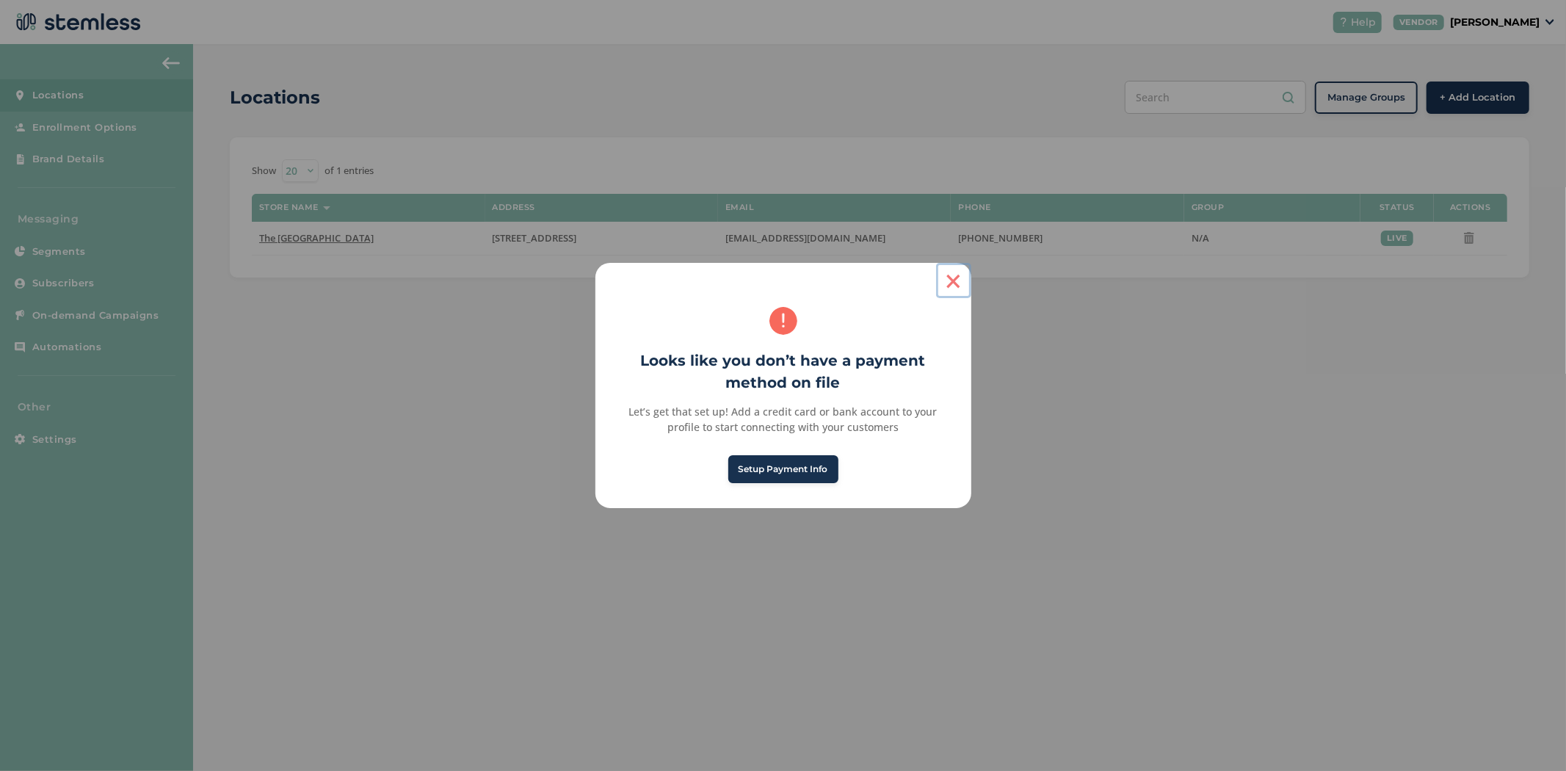
click at [960, 285] on button "×" at bounding box center [953, 280] width 35 height 35
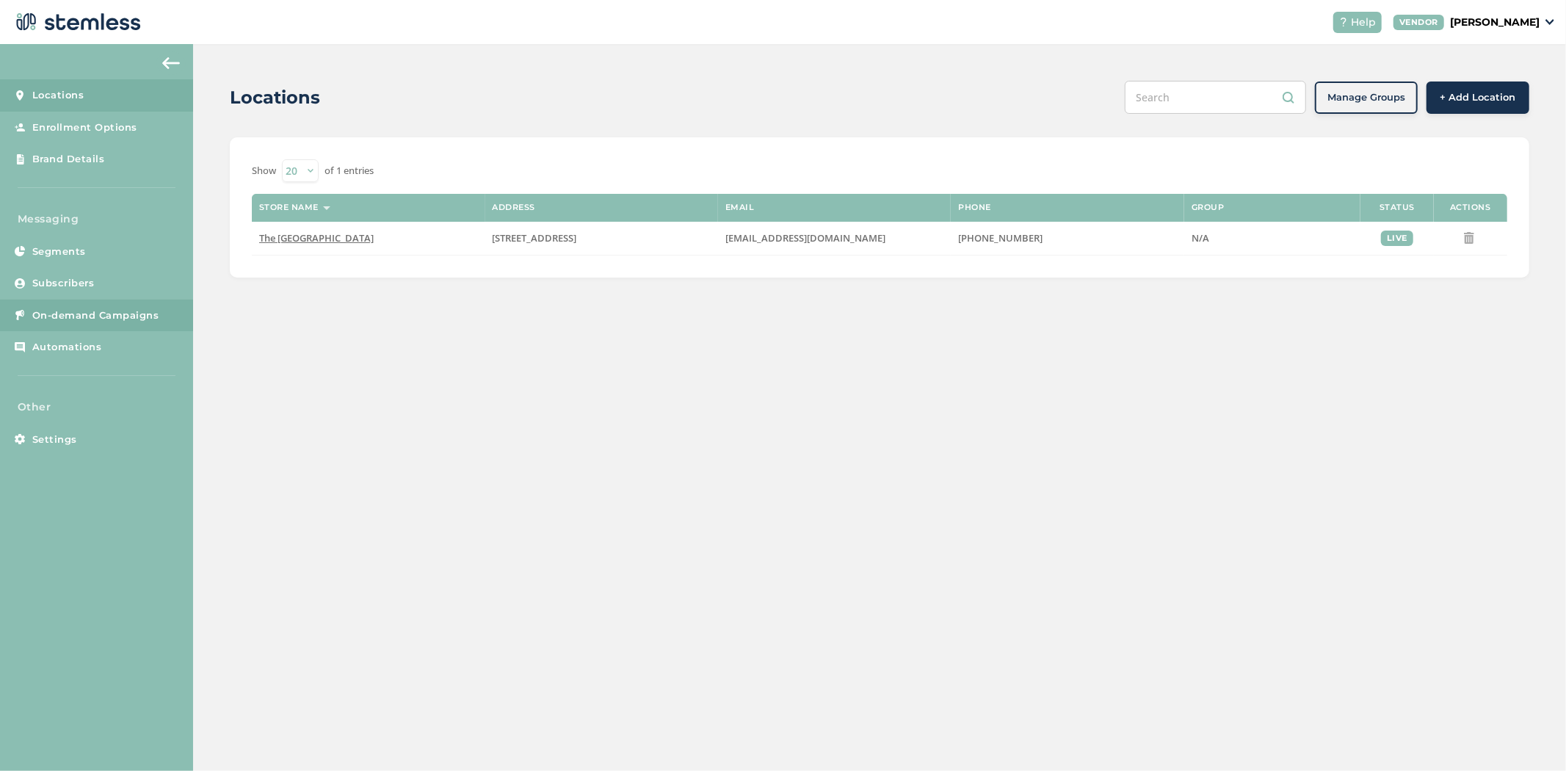
click at [88, 318] on span "On-demand Campaigns" at bounding box center [95, 315] width 127 height 15
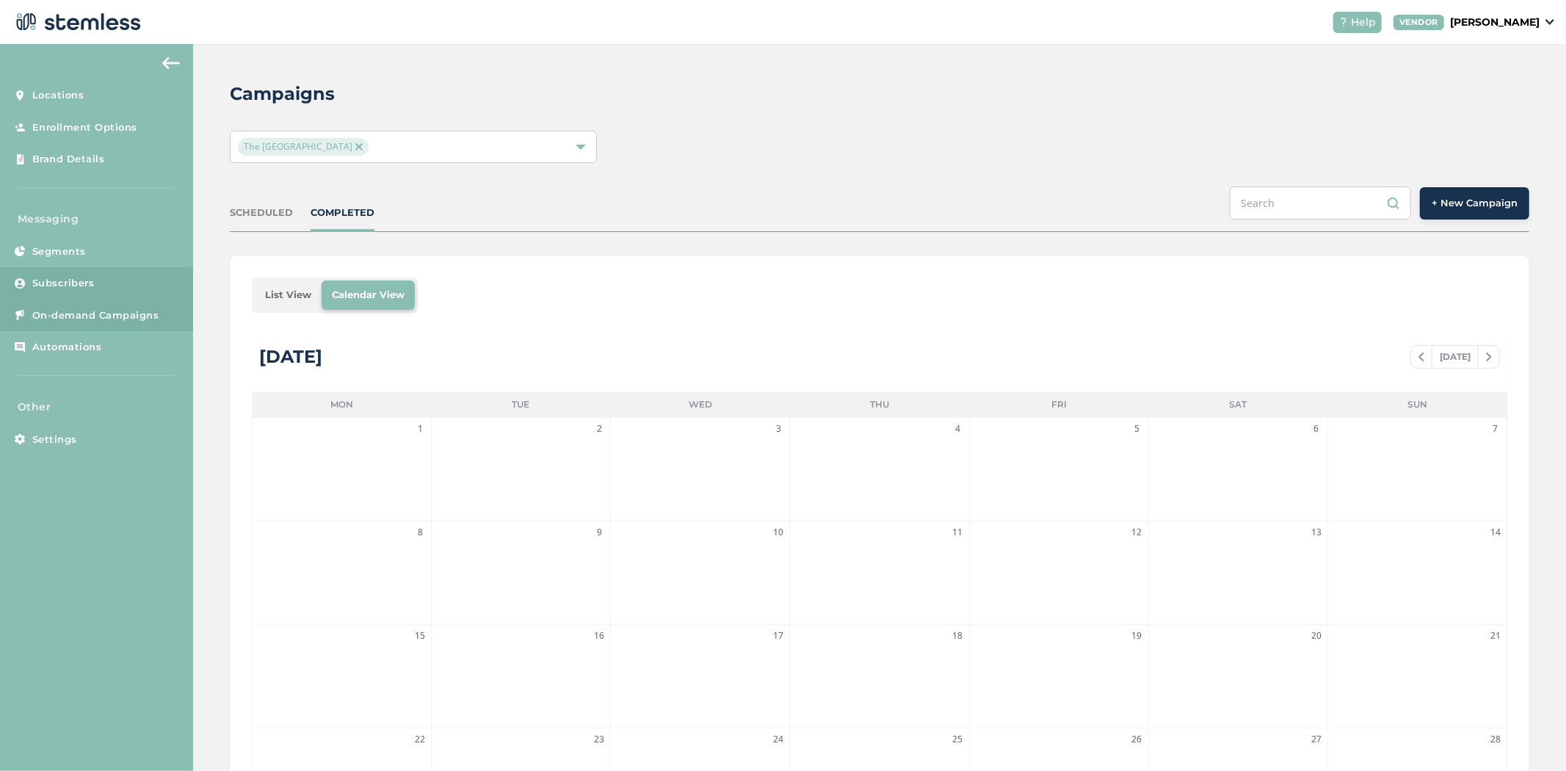
click at [53, 279] on span "Subscribers" at bounding box center [63, 283] width 62 height 15
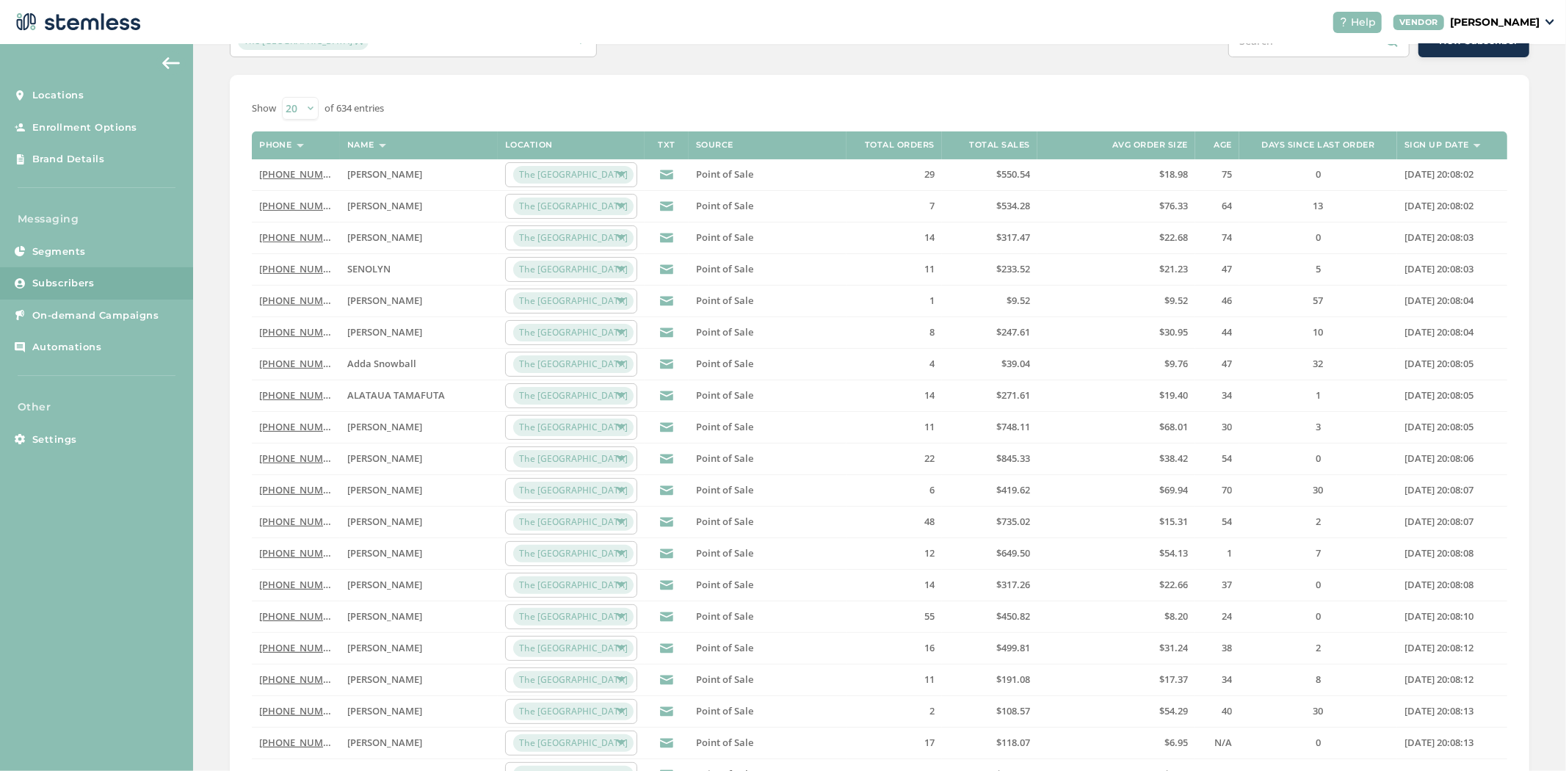
scroll to position [225, 0]
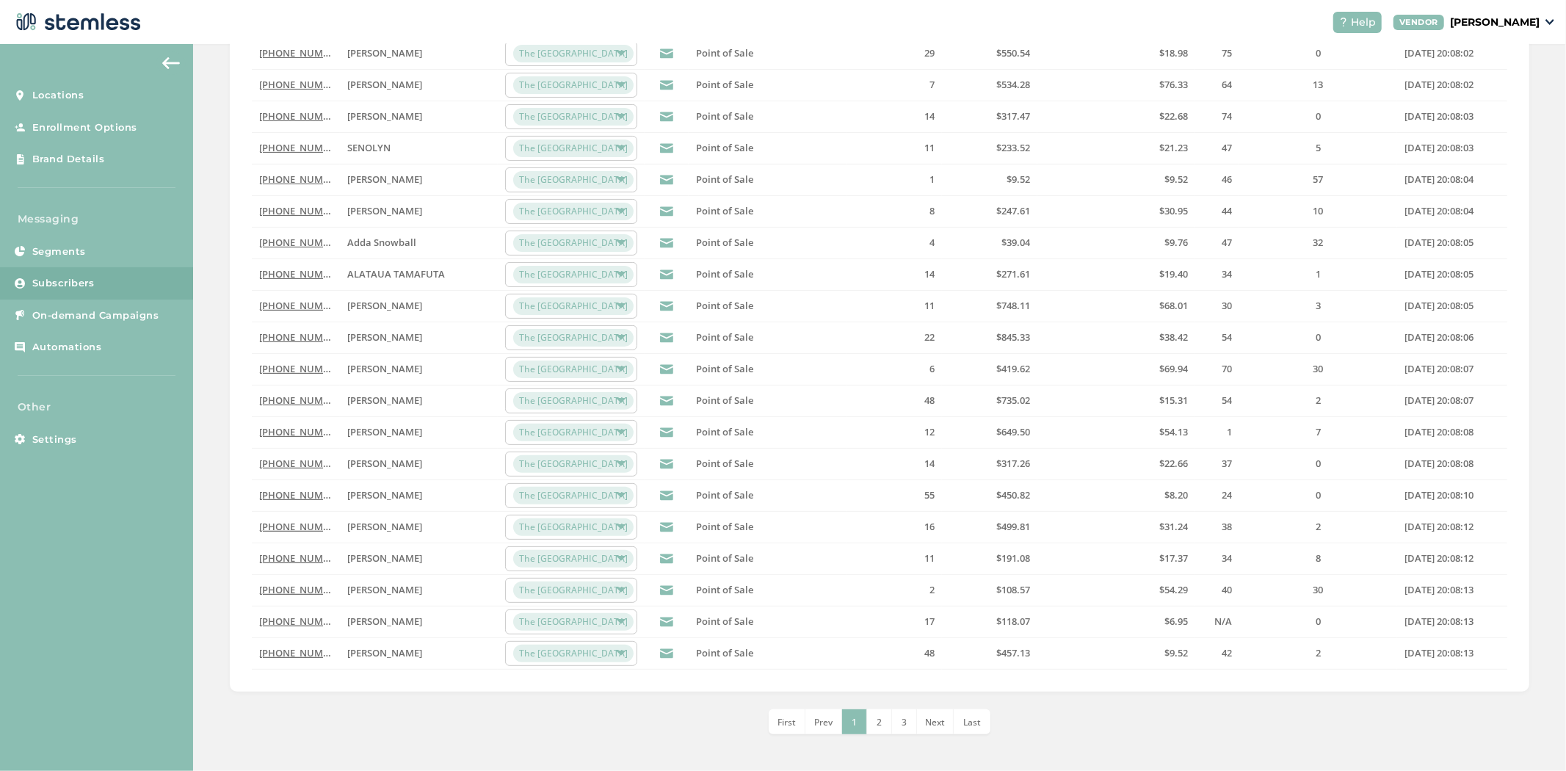
click at [879, 727] on li "2" at bounding box center [879, 721] width 25 height 25
click at [889, 724] on span "3" at bounding box center [891, 722] width 5 height 12
click at [902, 718] on span "4" at bounding box center [904, 722] width 5 height 12
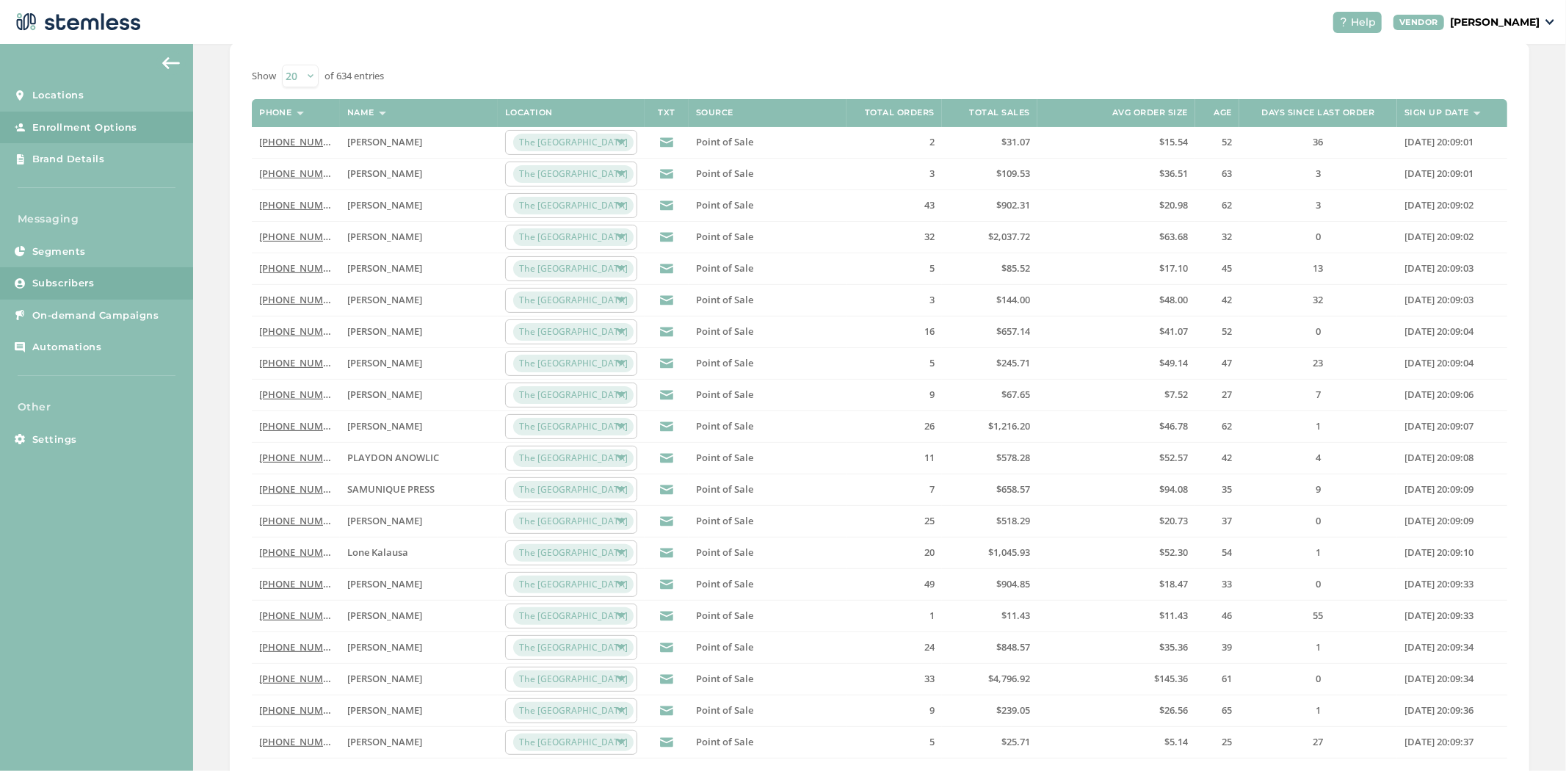
scroll to position [0, 0]
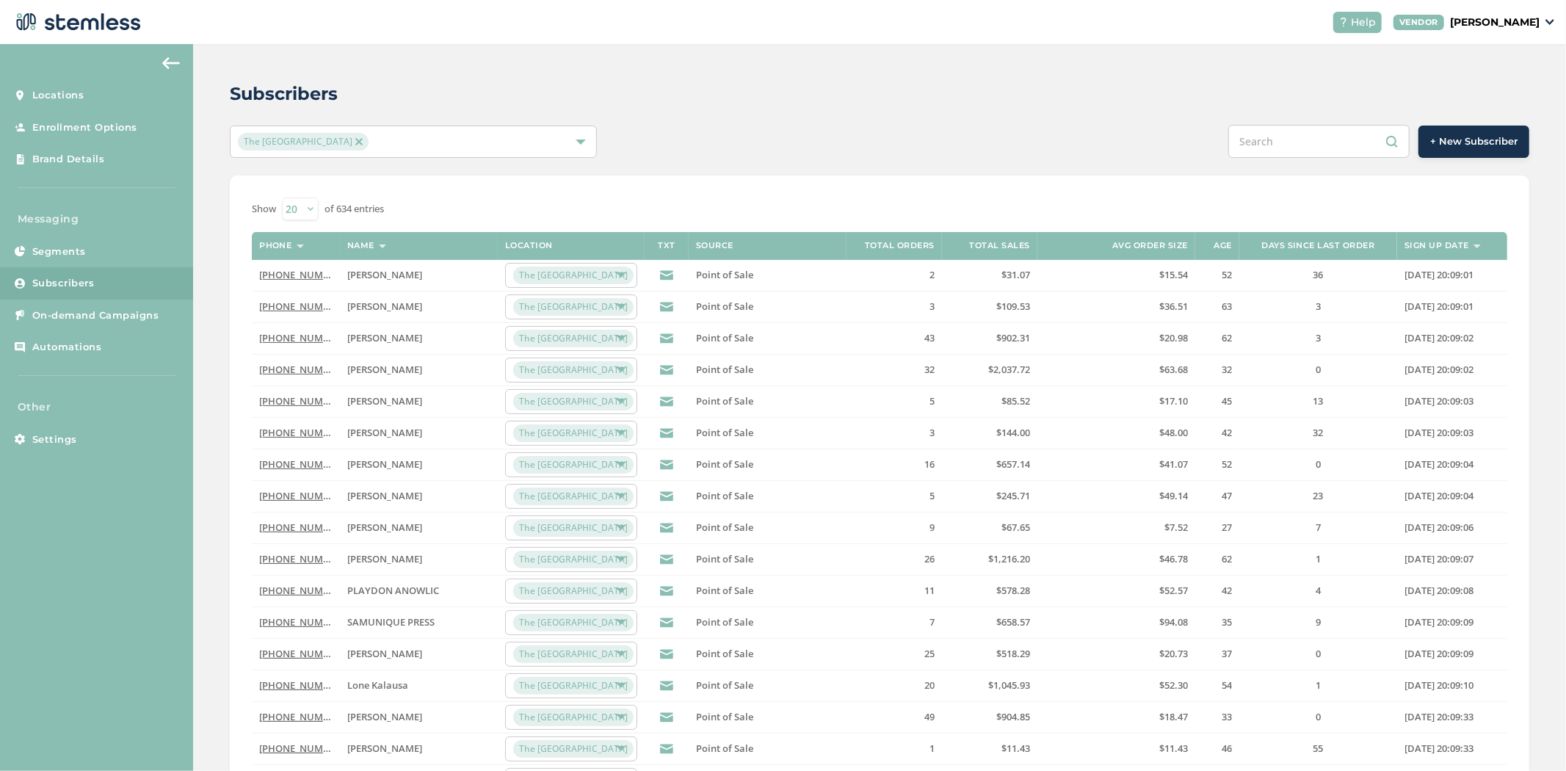
click at [316, 214] on select "20 50 100" at bounding box center [300, 208] width 37 height 23
drag, startPoint x: 302, startPoint y: 206, endPoint x: 304, endPoint y: 219, distance: 12.6
click at [302, 206] on select "20 50 100" at bounding box center [300, 208] width 37 height 23
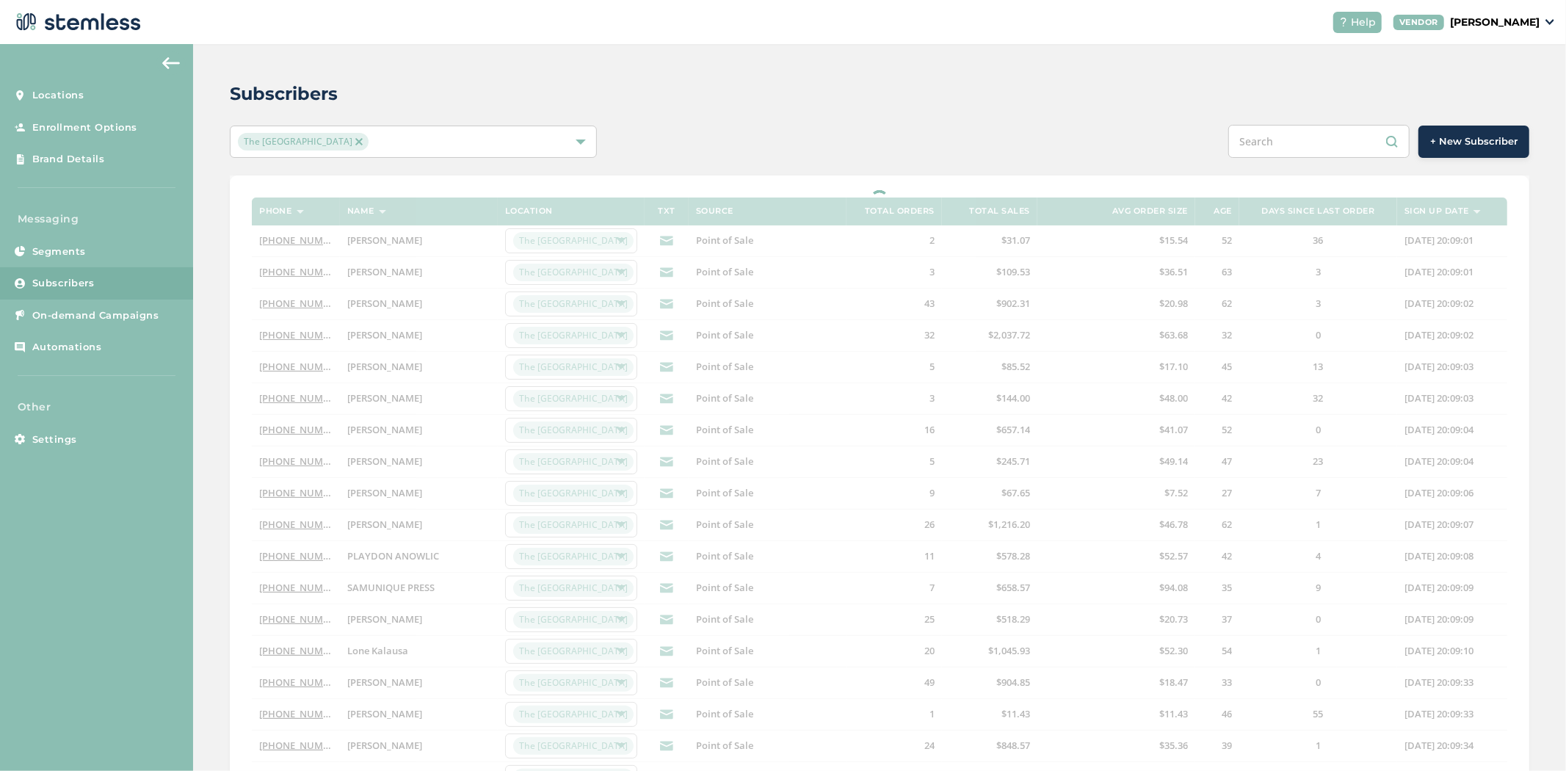
select select "100"
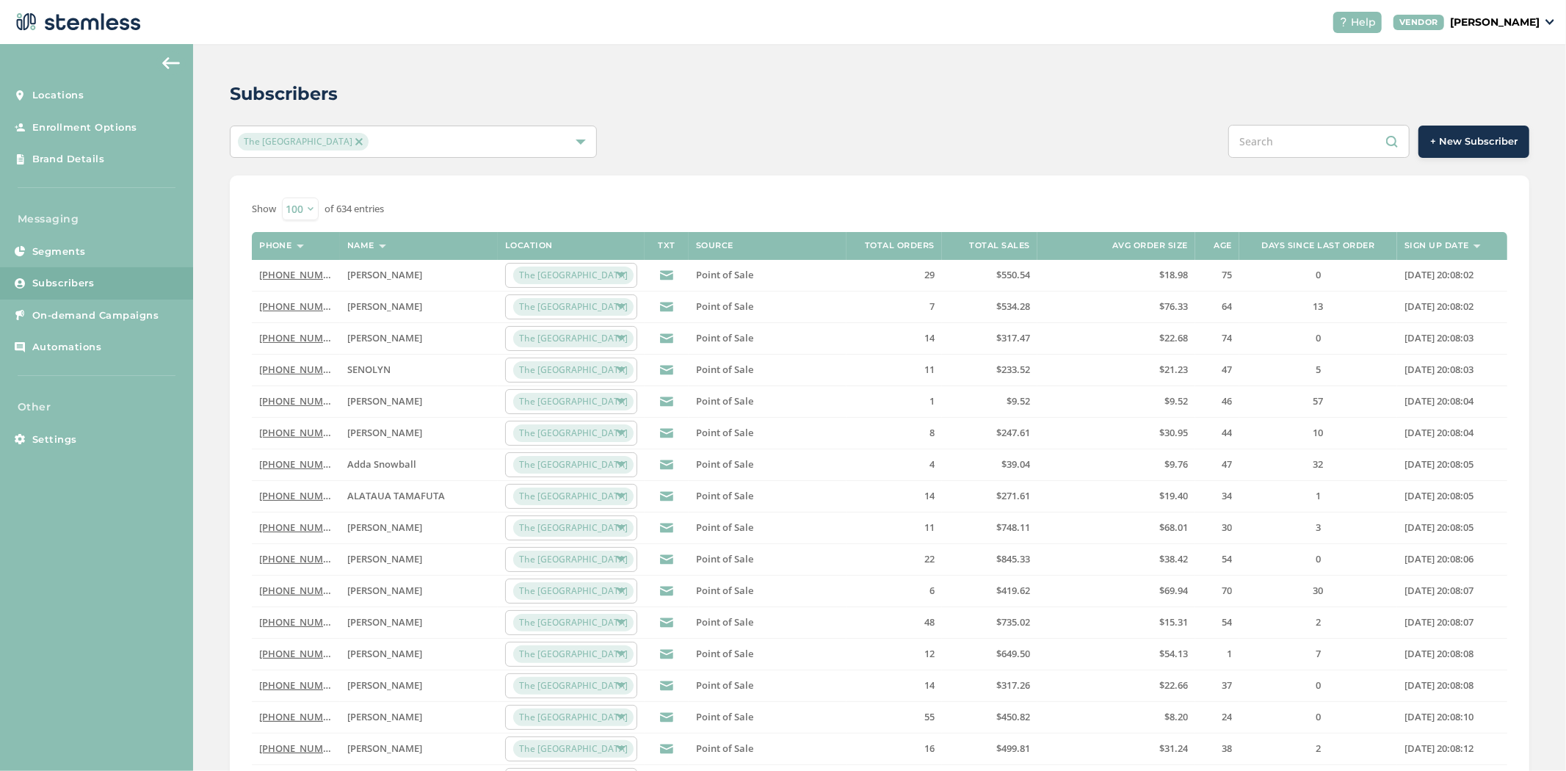
click at [921, 242] on label "Total orders" at bounding box center [900, 246] width 70 height 10
click at [928, 247] on label "Total orders" at bounding box center [900, 246] width 70 height 10
click at [866, 245] on label "Total orders" at bounding box center [900, 246] width 70 height 10
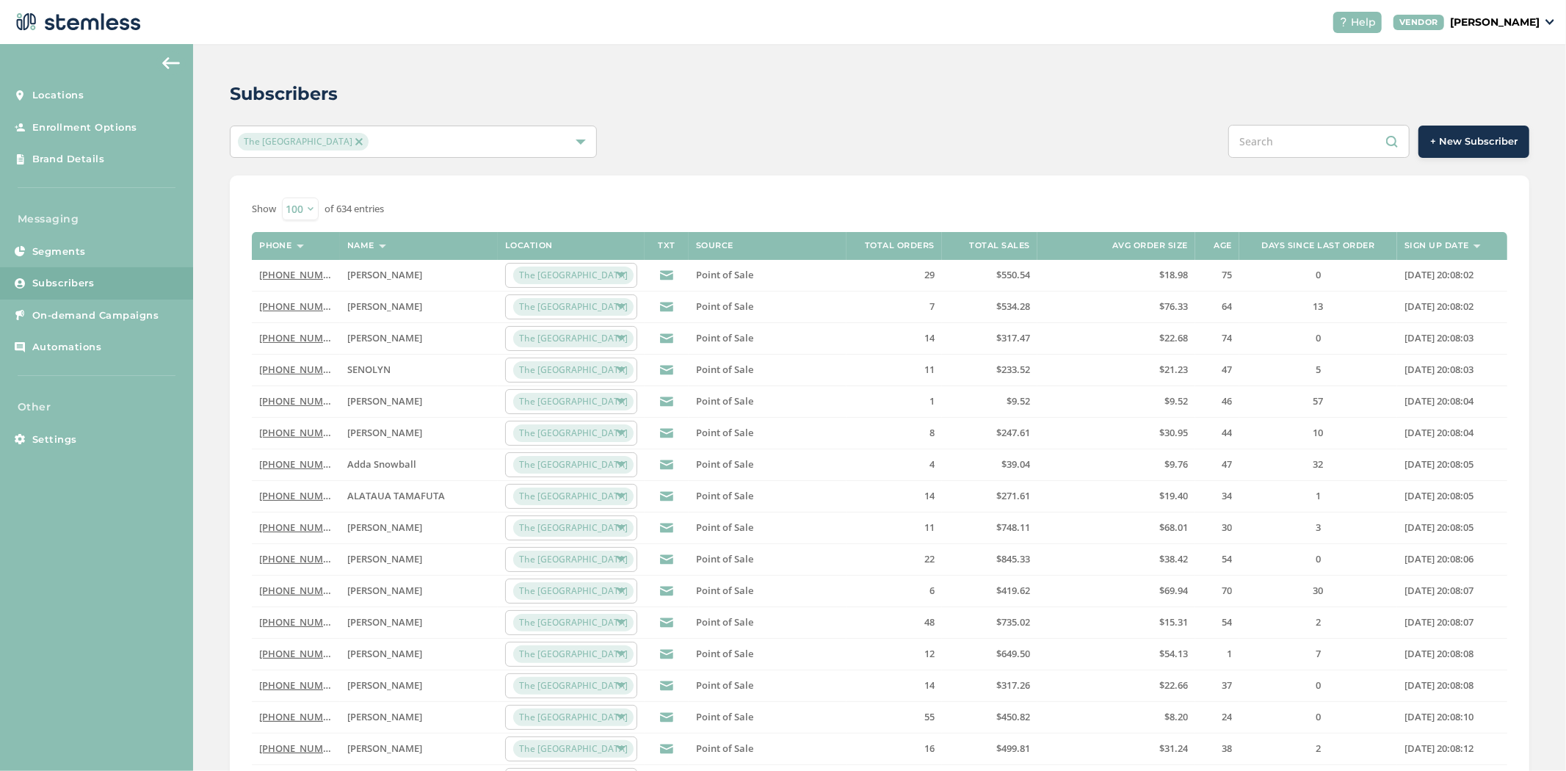
click at [866, 245] on label "Total orders" at bounding box center [900, 246] width 70 height 10
click at [849, 245] on th "Total orders" at bounding box center [893, 246] width 95 height 28
click at [934, 241] on th "Total orders" at bounding box center [893, 246] width 95 height 28
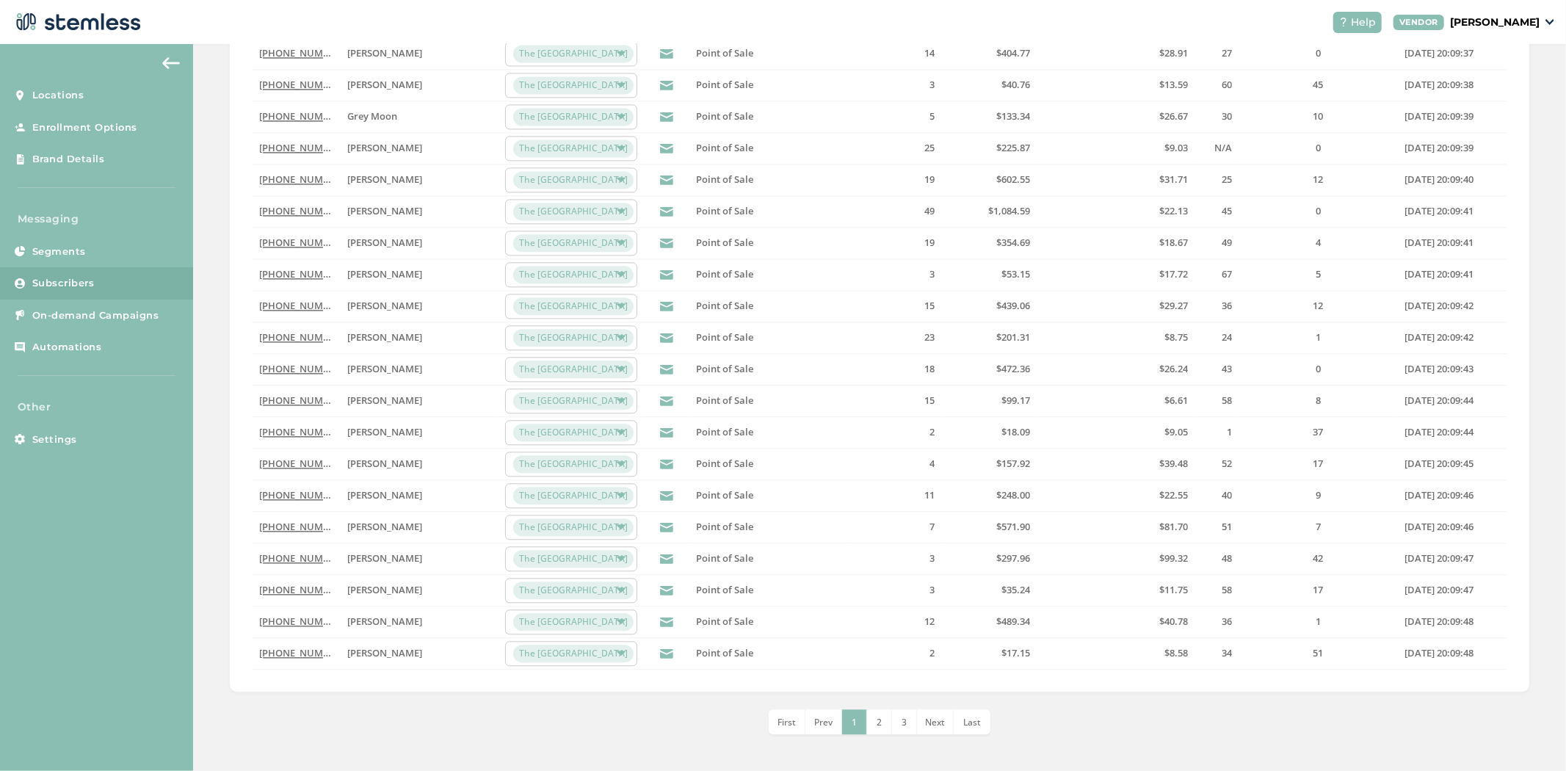
scroll to position [2769, 0]
click at [877, 725] on span "2" at bounding box center [879, 722] width 5 height 12
click at [891, 728] on li "3" at bounding box center [892, 721] width 25 height 25
click at [892, 717] on li "4" at bounding box center [904, 721] width 25 height 25
click at [902, 725] on span "5" at bounding box center [904, 722] width 5 height 12
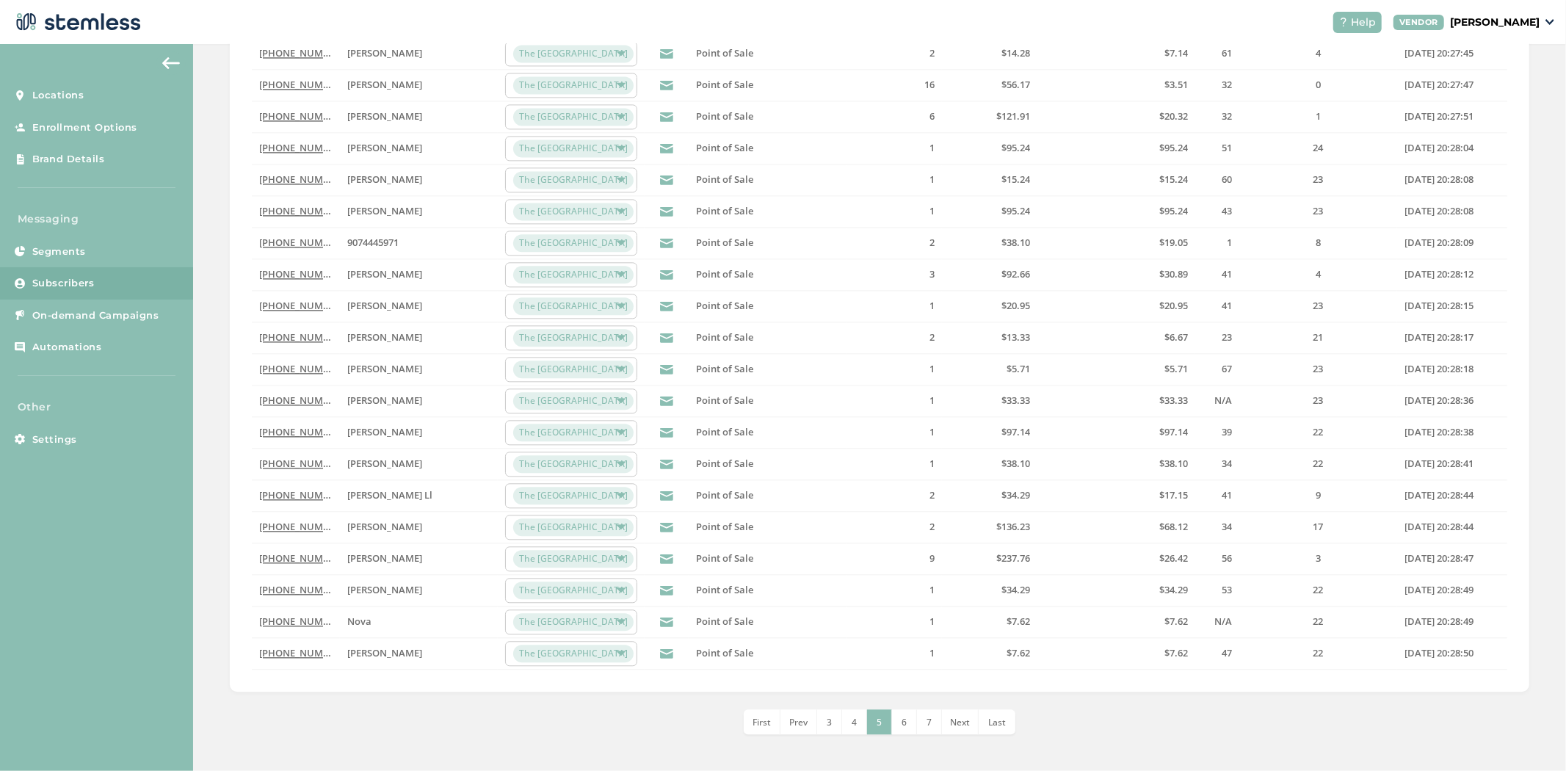
click at [902, 725] on span "6" at bounding box center [904, 722] width 5 height 12
click at [914, 725] on span "7" at bounding box center [916, 722] width 5 height 12
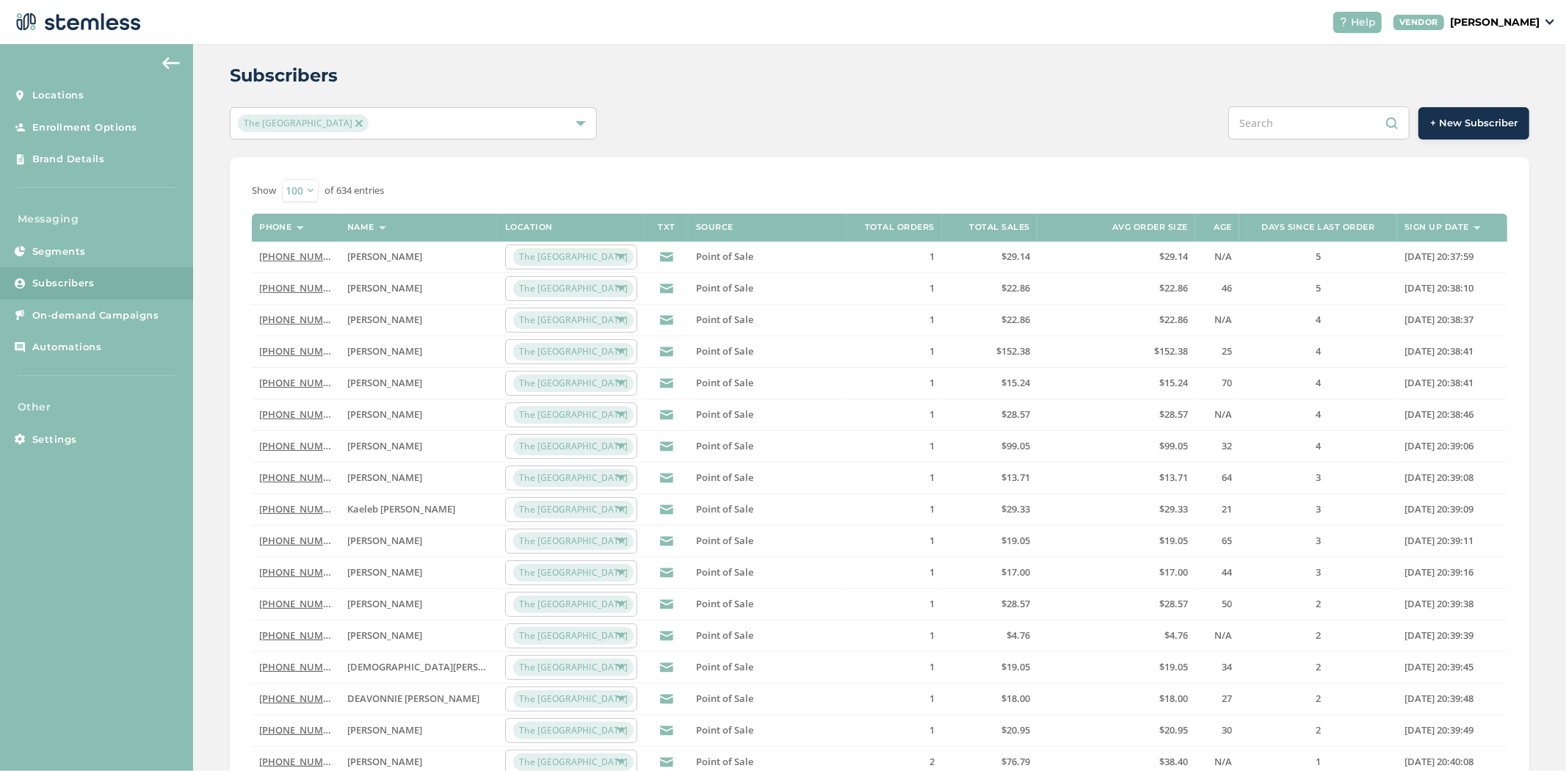
scroll to position [0, 0]
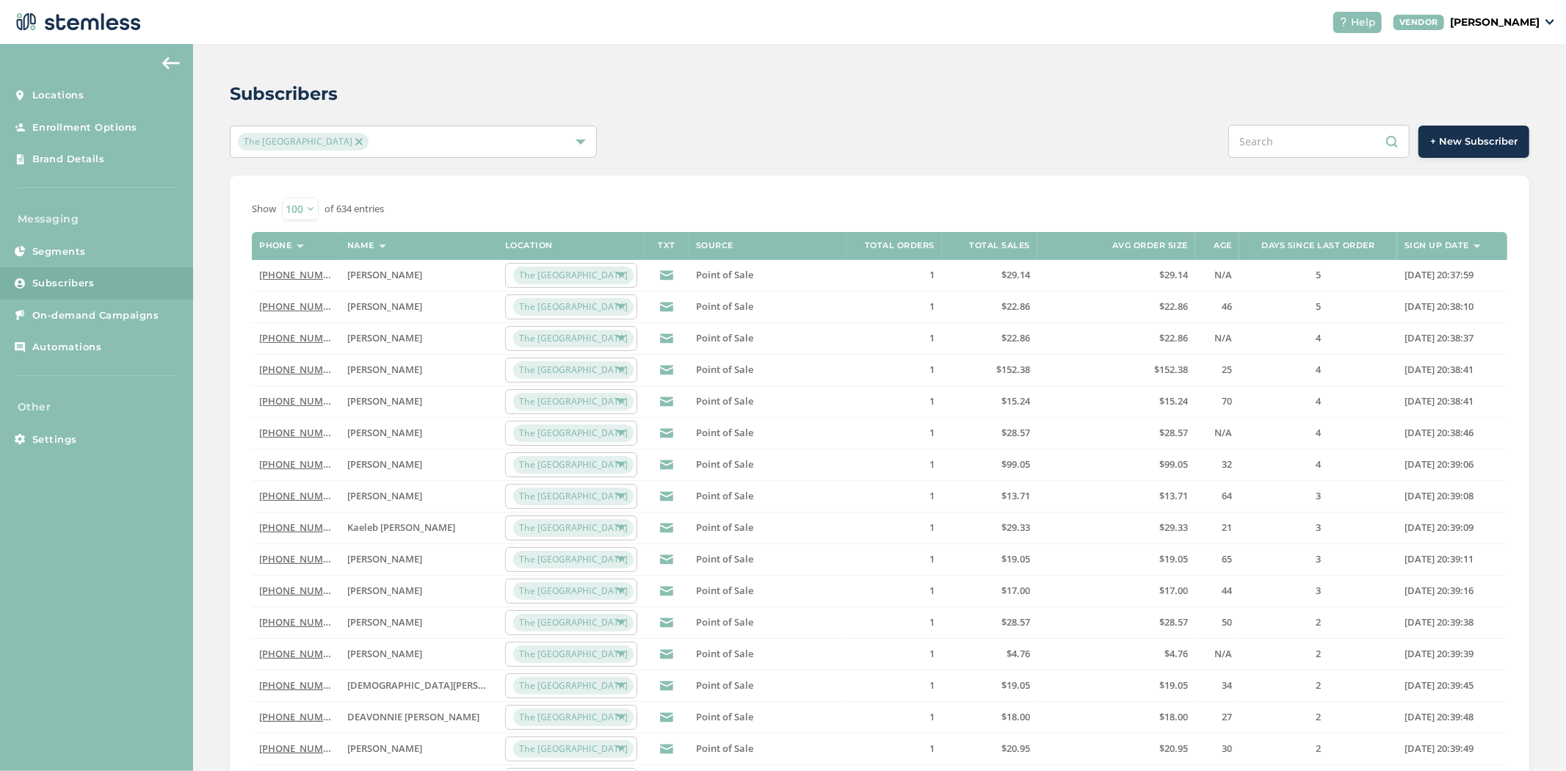
click at [1488, 145] on span "+ New Subscriber" at bounding box center [1473, 141] width 87 height 15
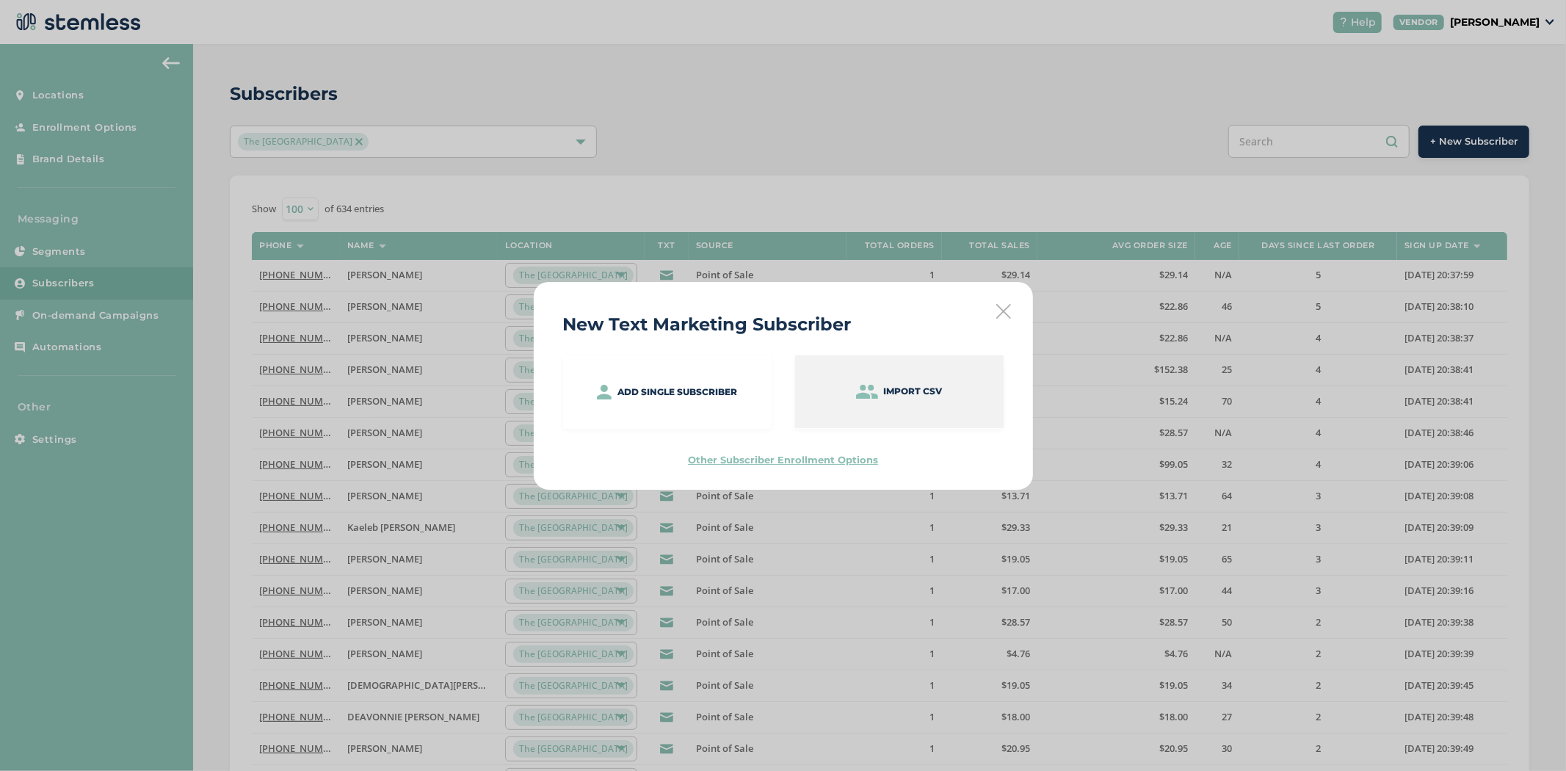
click at [864, 382] on div "Import CSV" at bounding box center [899, 391] width 209 height 73
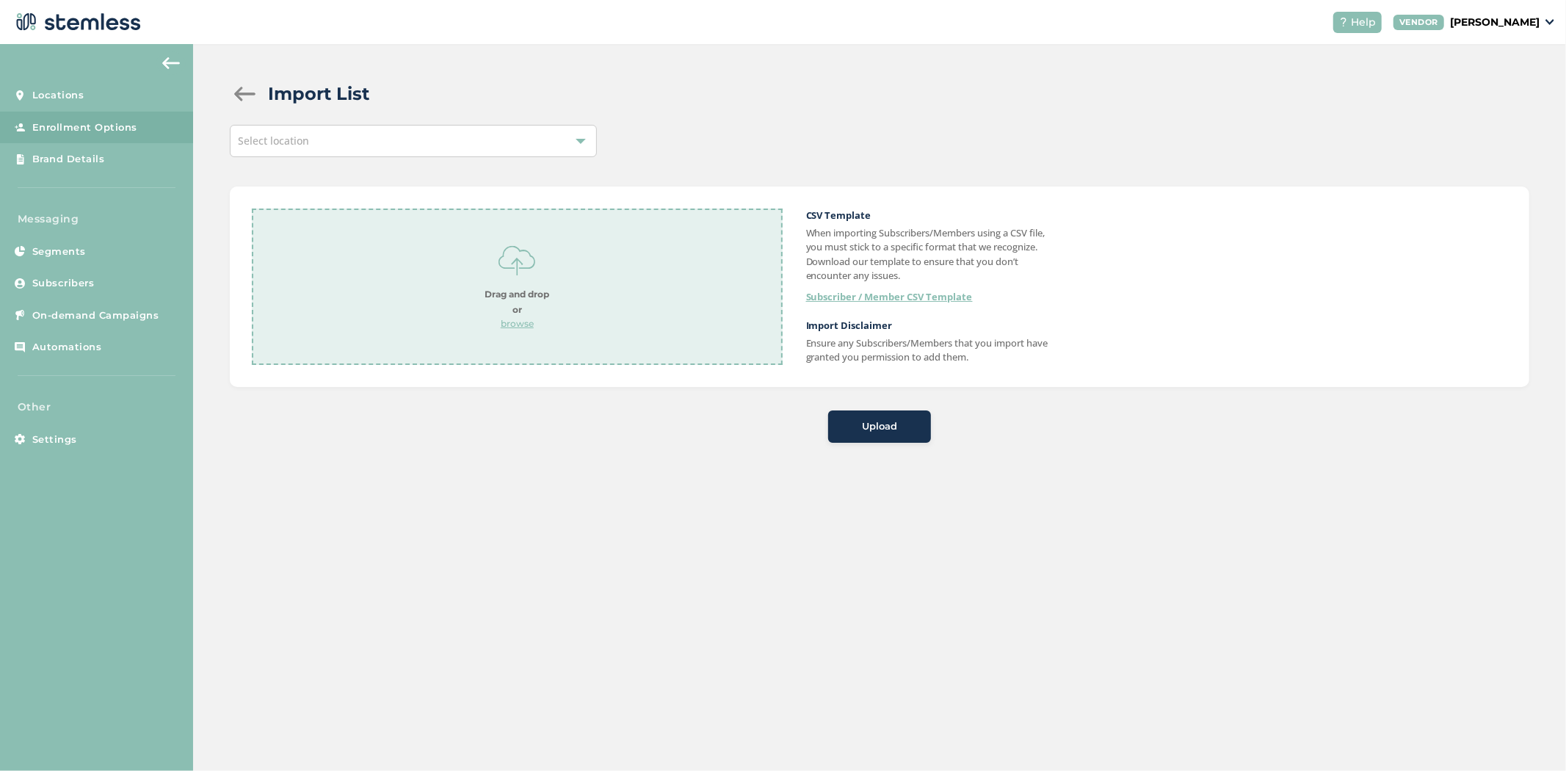
click at [352, 142] on div "Select location" at bounding box center [413, 141] width 367 height 32
click at [371, 209] on li "The [GEOGRAPHIC_DATA]" at bounding box center [414, 207] width 366 height 30
click at [516, 324] on p "browse" at bounding box center [517, 323] width 65 height 13
click at [882, 427] on span "Upload" at bounding box center [879, 426] width 35 height 15
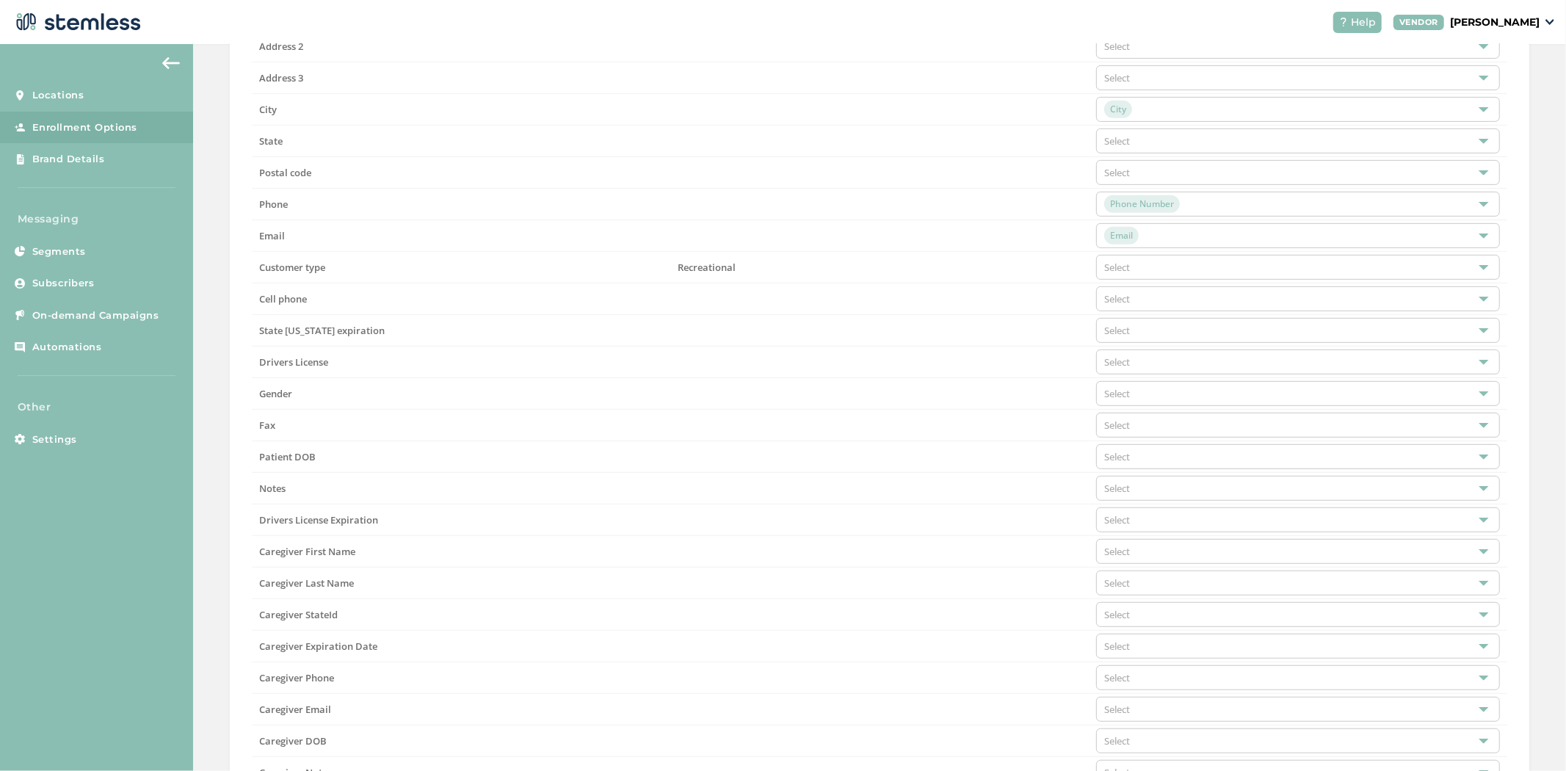
scroll to position [570, 0]
click at [1134, 465] on div "Select" at bounding box center [1298, 455] width 404 height 25
click at [1192, 568] on li "Birthday" at bounding box center [1298, 561] width 402 height 26
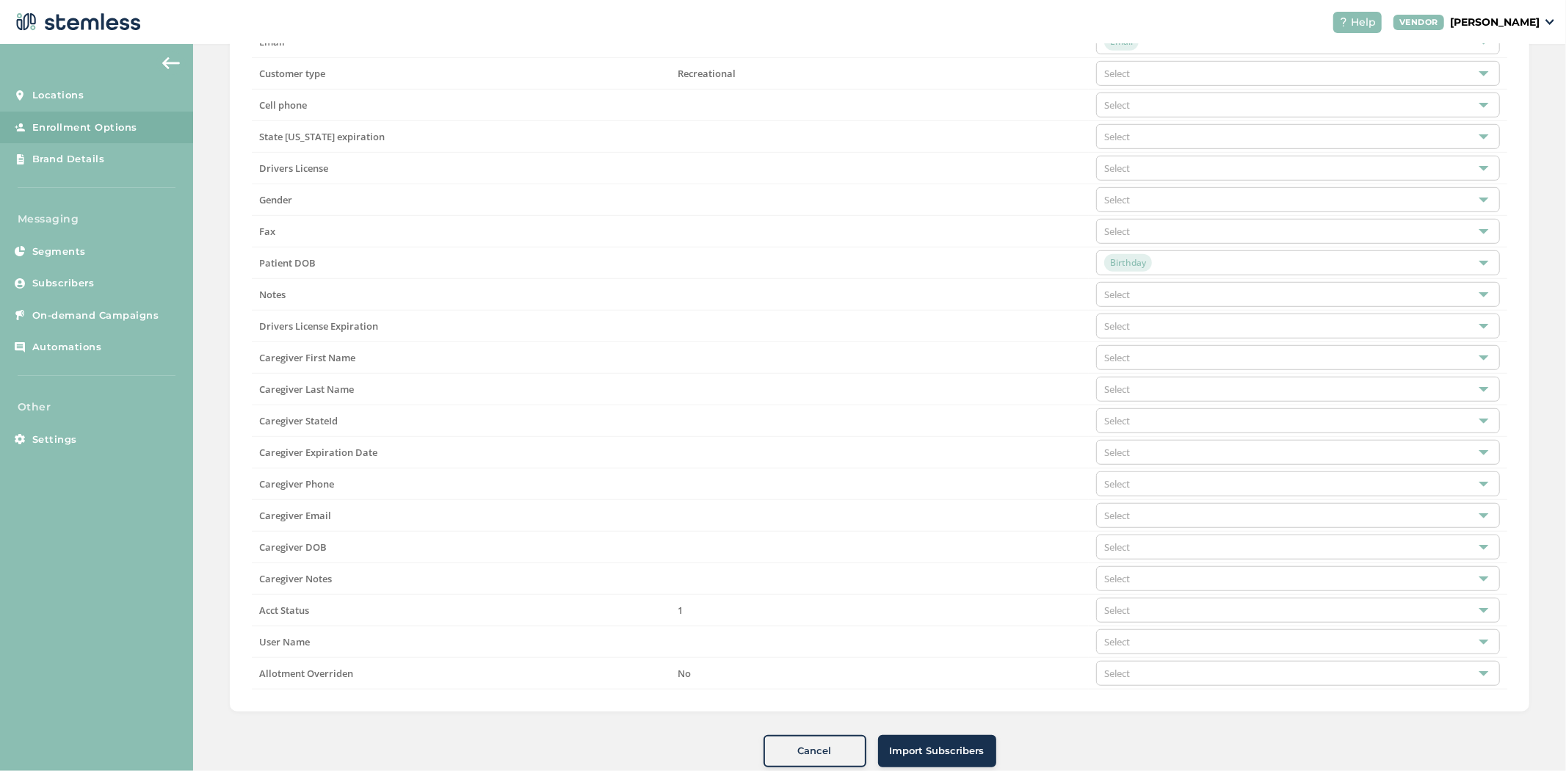
scroll to position [803, 0]
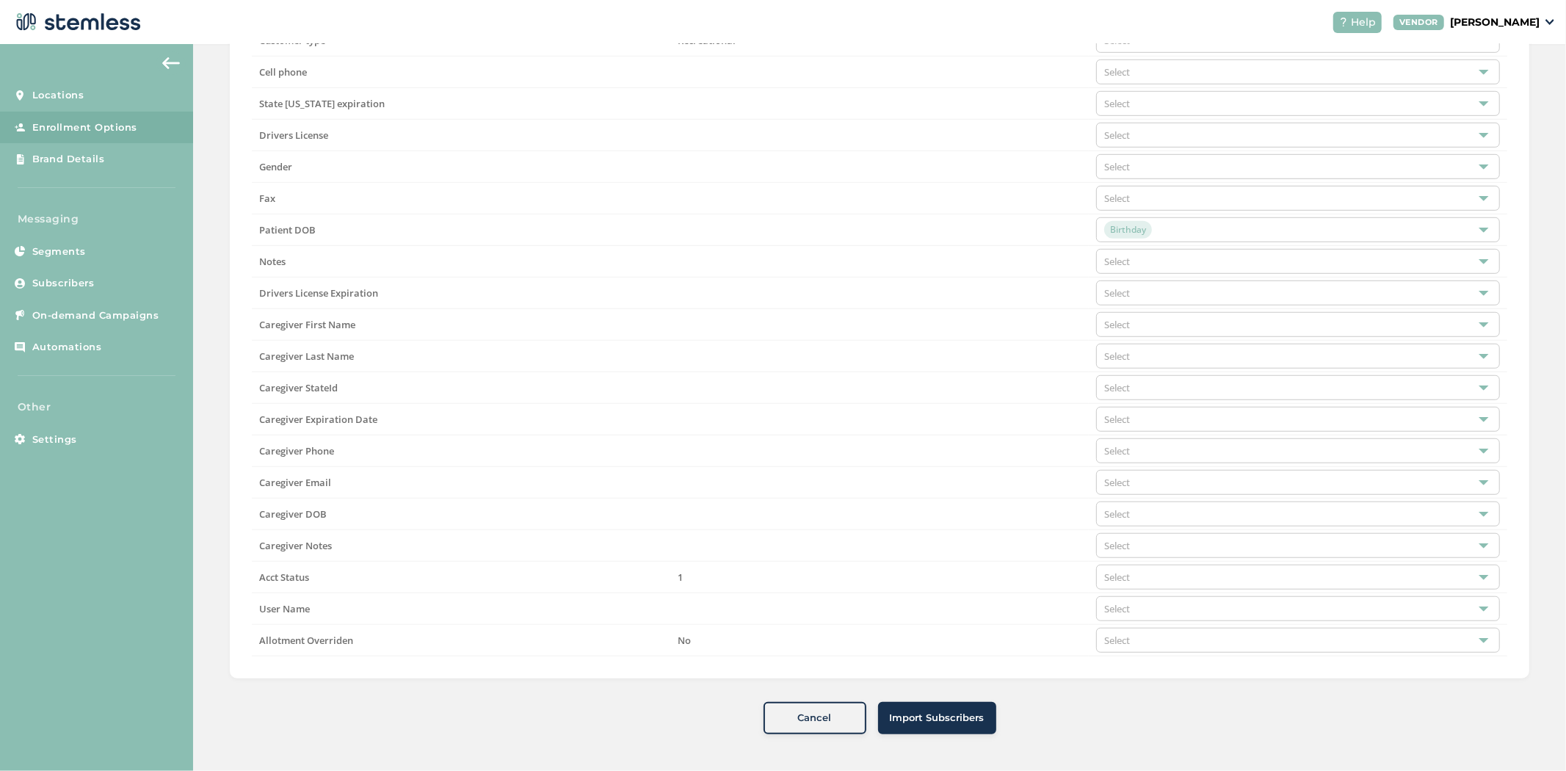
click at [913, 716] on span "Import Subscribers" at bounding box center [937, 718] width 95 height 15
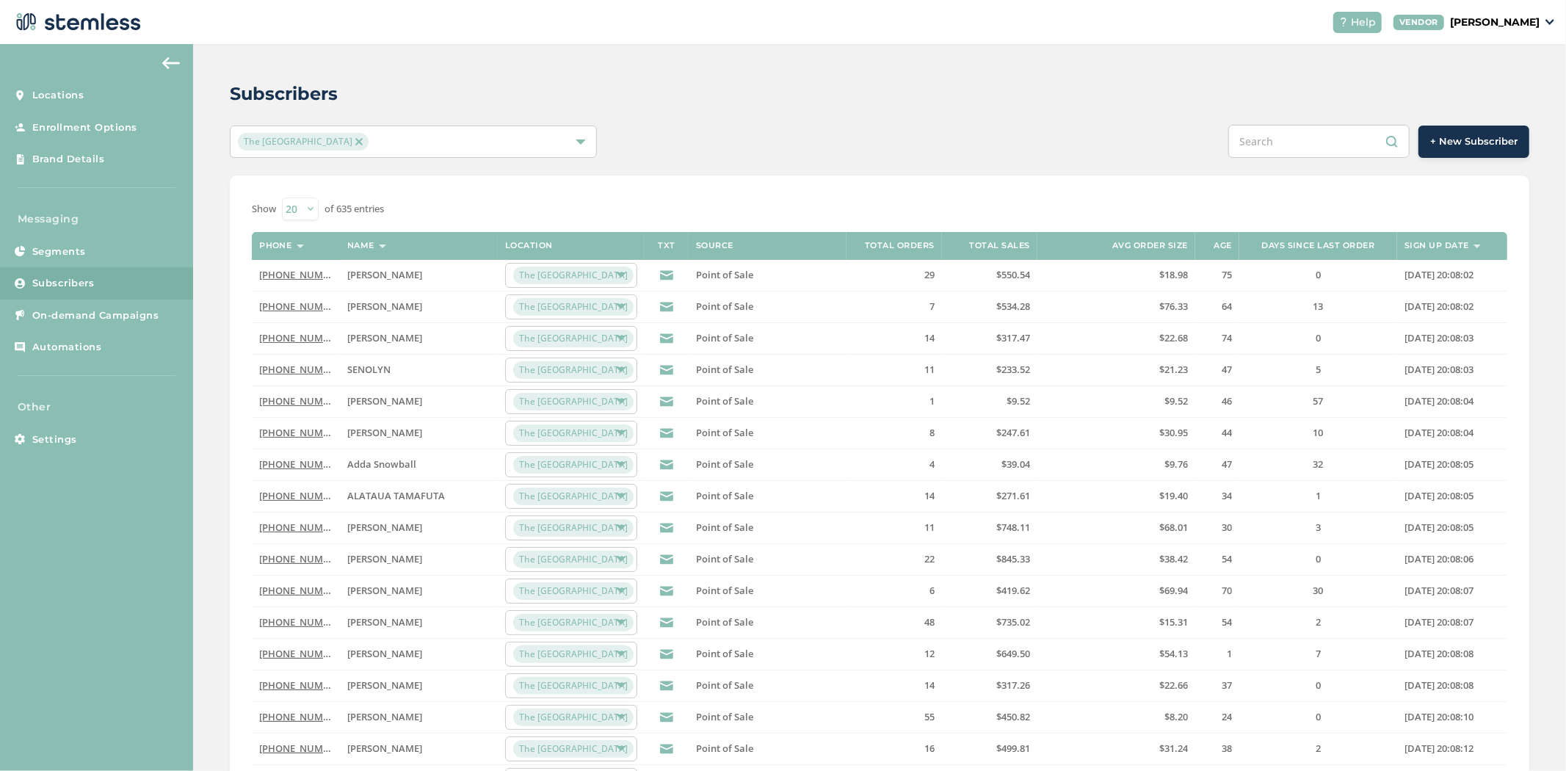
click at [1540, 27] on div "VENDOR [PERSON_NAME]" at bounding box center [1473, 22] width 161 height 15
click at [1501, 74] on link "Profile" at bounding box center [1502, 78] width 72 height 15
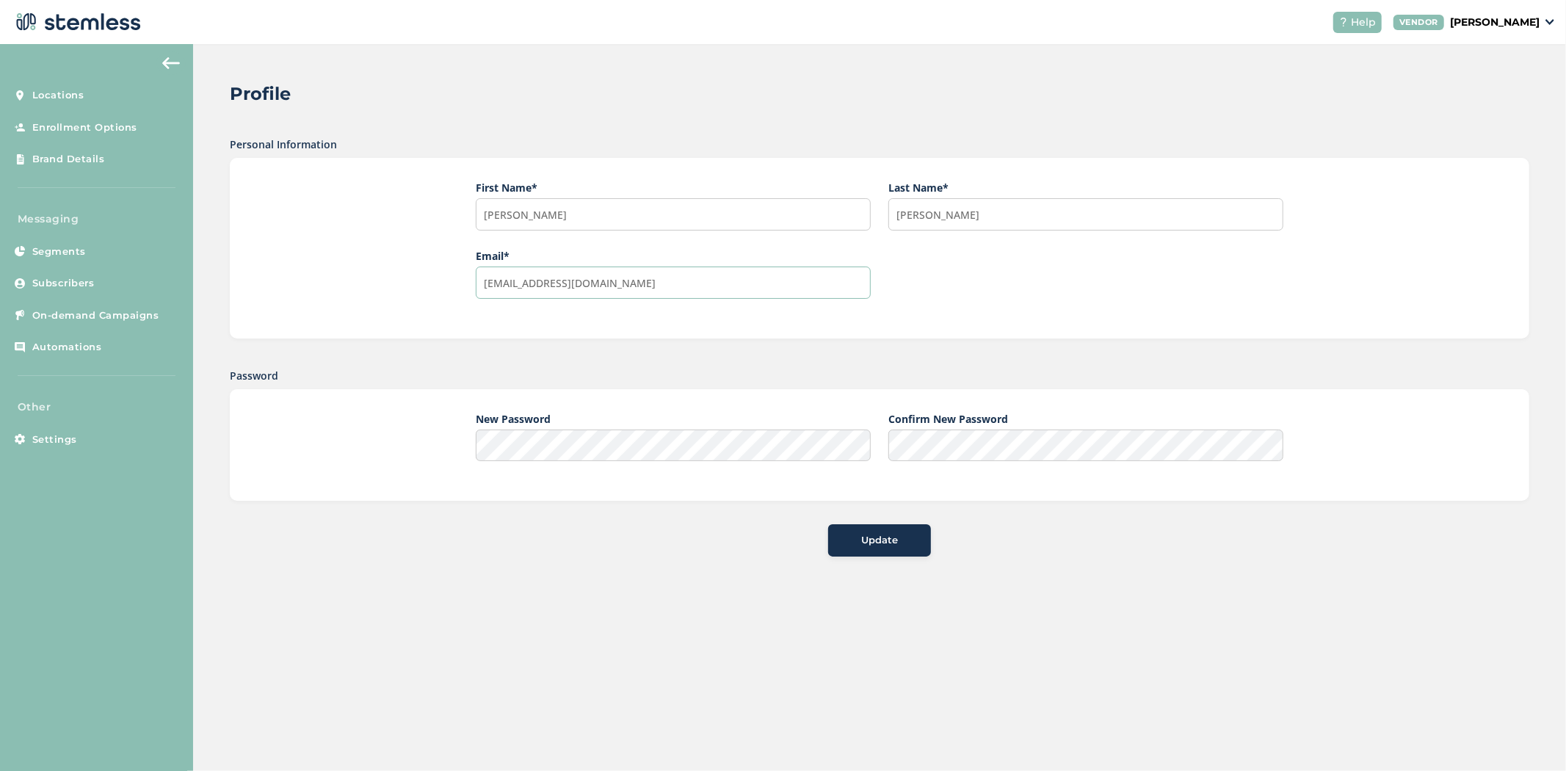
drag, startPoint x: 640, startPoint y: 283, endPoint x: 493, endPoint y: 290, distance: 147.7
click at [493, 290] on input "[EMAIL_ADDRESS][DOMAIN_NAME]" at bounding box center [673, 283] width 395 height 32
click at [672, 283] on input "[EMAIL_ADDRESS][DOMAIN_NAME]" at bounding box center [673, 283] width 395 height 32
drag, startPoint x: 672, startPoint y: 283, endPoint x: 439, endPoint y: 306, distance: 233.9
click at [439, 306] on div "First Name * [PERSON_NAME] Last Name * [PERSON_NAME] Email * [EMAIL_ADDRESS][DO…" at bounding box center [879, 248] width 1299 height 181
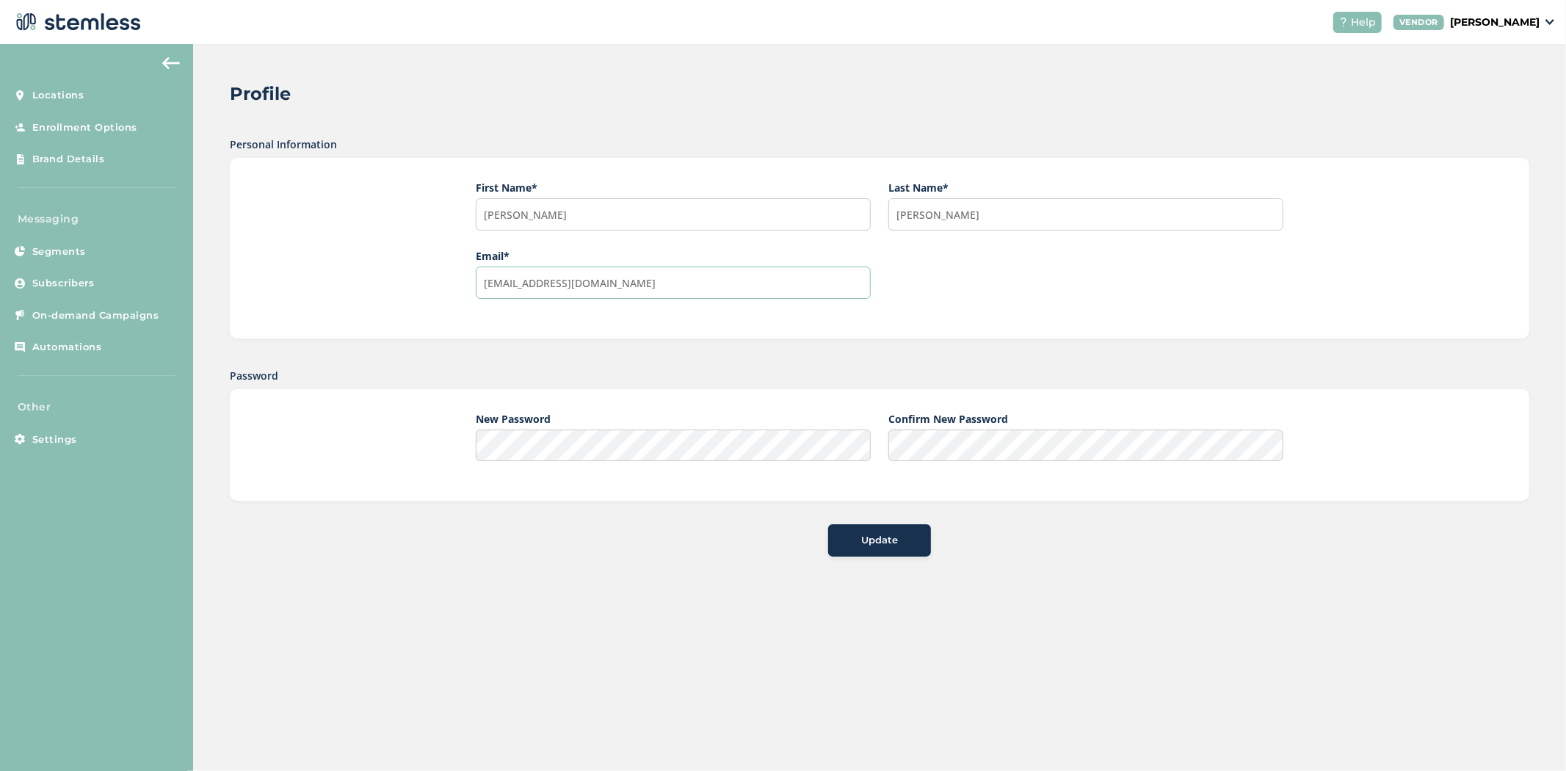
paste input "[EMAIL_ADDRESS]"
type input "[EMAIL_ADDRESS][DOMAIN_NAME]"
drag, startPoint x: 597, startPoint y: 217, endPoint x: 375, endPoint y: 241, distance: 223.0
click at [375, 241] on div "First Name * [PERSON_NAME] Last Name * [PERSON_NAME] Email * [EMAIL_ADDRESS][DO…" at bounding box center [879, 248] width 1299 height 181
type input "Red Light"
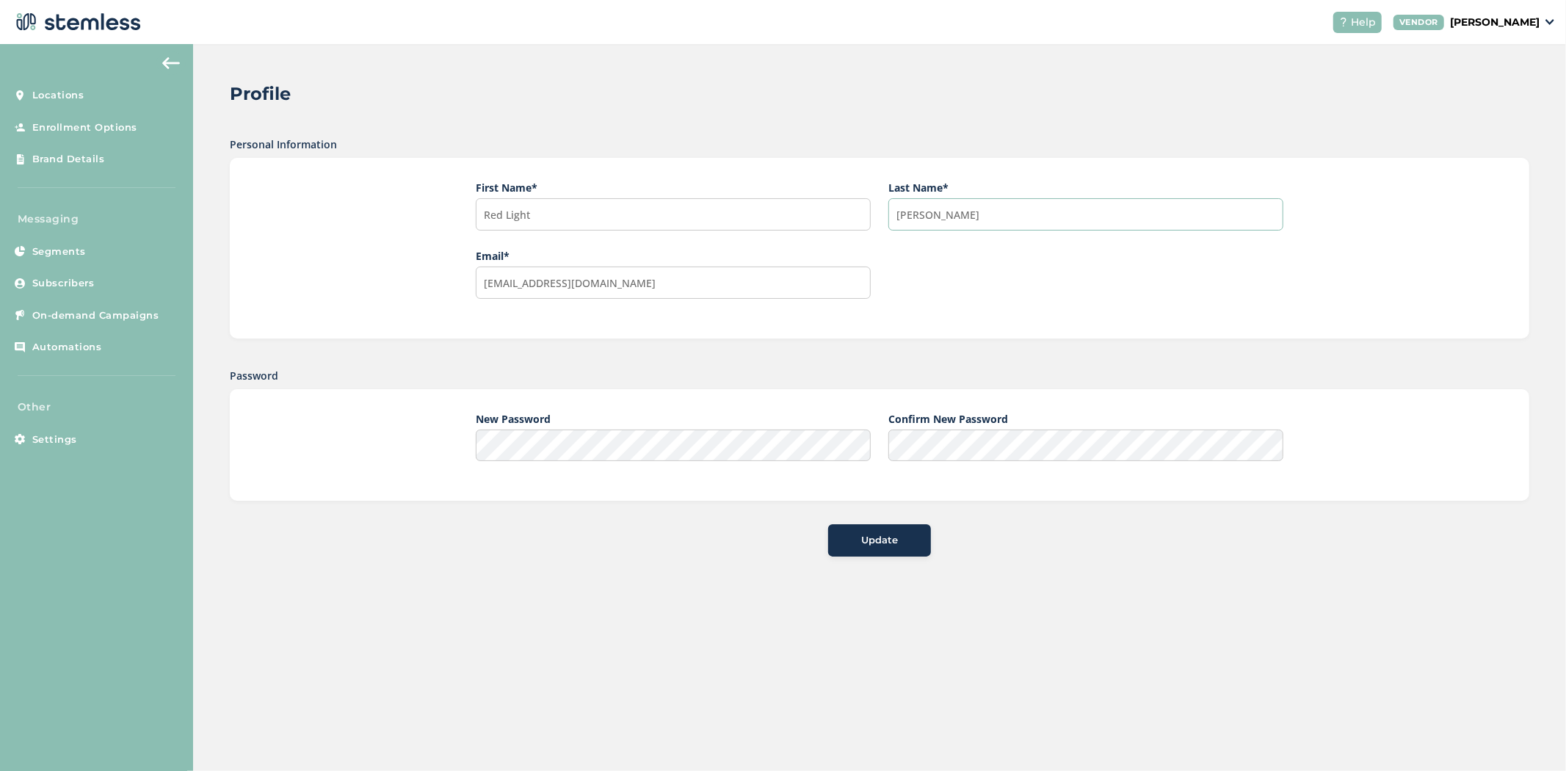
drag, startPoint x: 960, startPoint y: 211, endPoint x: 465, endPoint y: 134, distance: 500.9
click at [679, 160] on div "First Name * Red Light Last Name * [PERSON_NAME] Email * [EMAIL_ADDRESS][DOMAIN…" at bounding box center [879, 248] width 1299 height 181
type input "District"
click at [860, 538] on div "Update" at bounding box center [879, 540] width 79 height 15
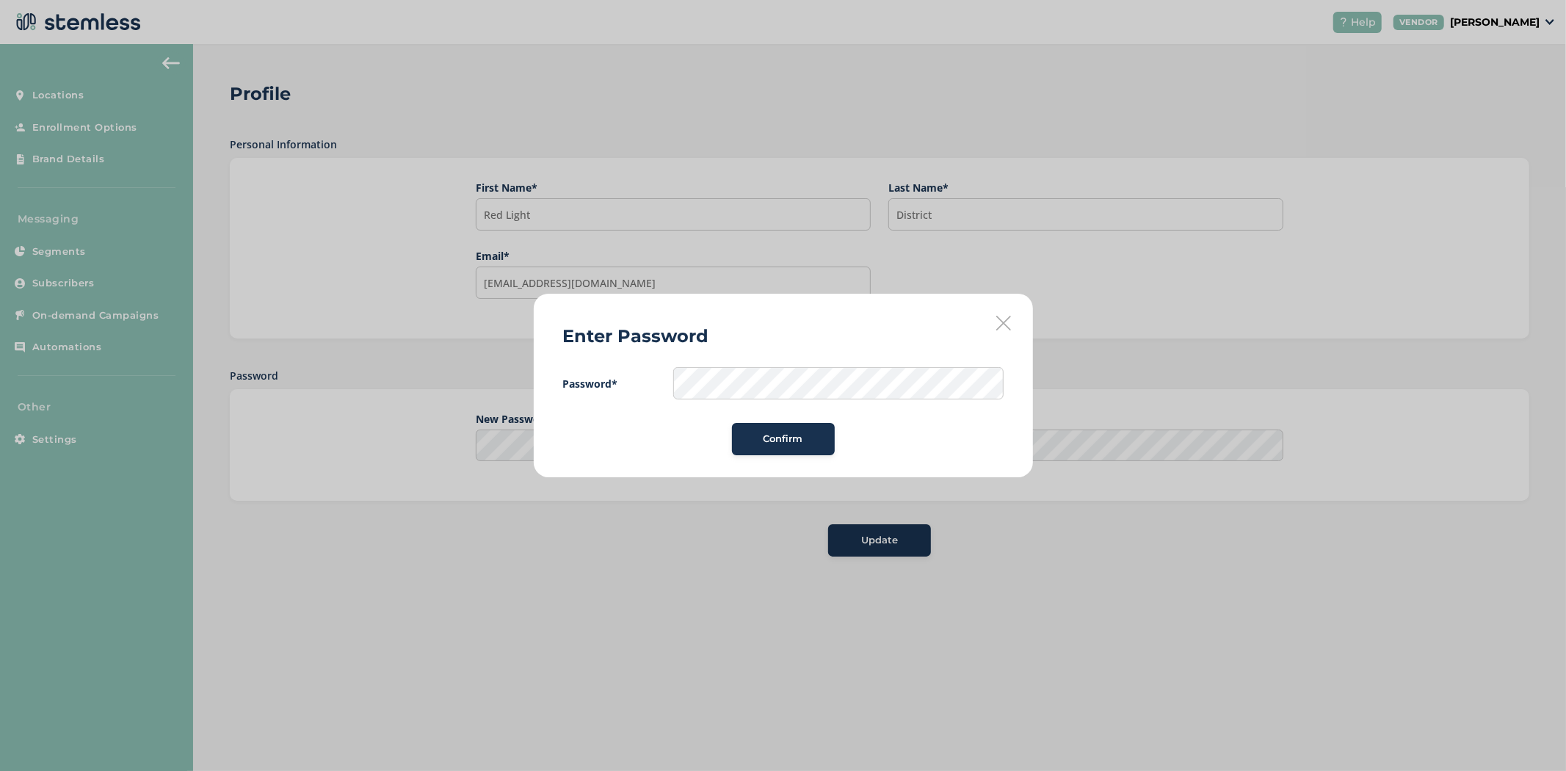
click at [778, 443] on span "Confirm" at bounding box center [784, 439] width 40 height 15
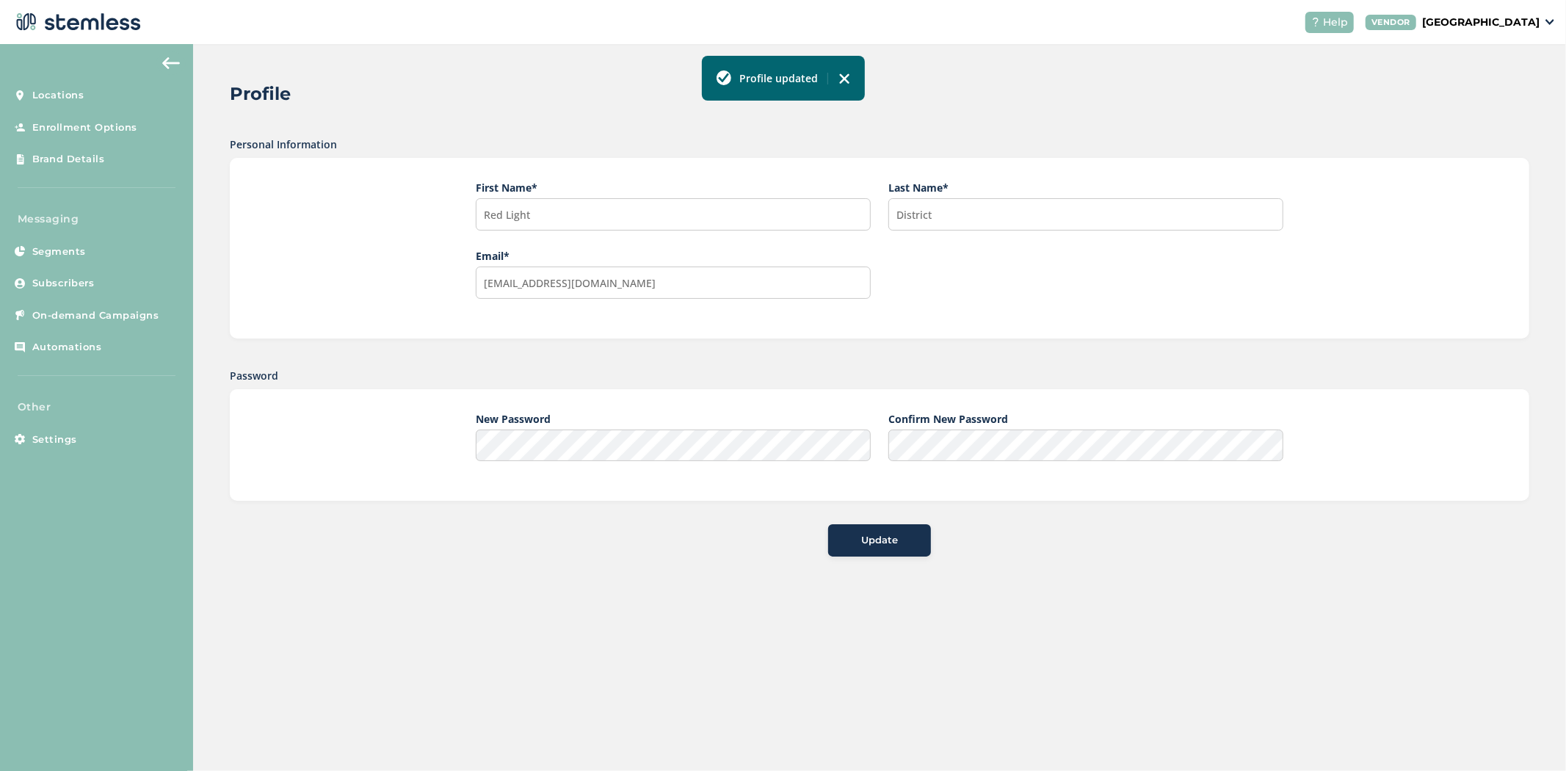
click at [1471, 21] on p "[GEOGRAPHIC_DATA]" at bounding box center [1480, 22] width 117 height 15
click at [1490, 104] on link "Logout" at bounding box center [1502, 105] width 72 height 15
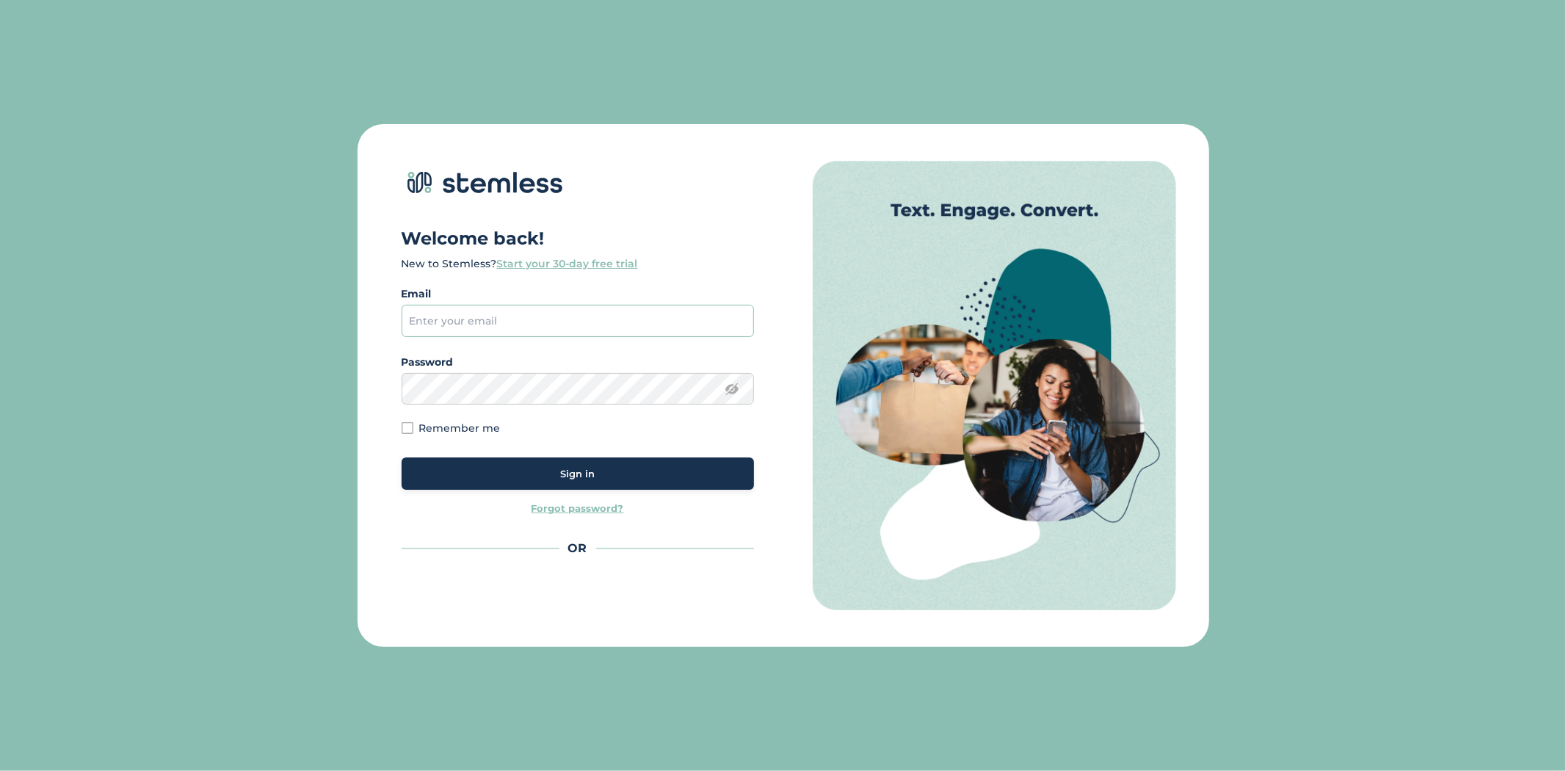
click at [465, 324] on input "email" at bounding box center [578, 321] width 352 height 32
paste input "[EMAIL_ADDRESS][DOMAIN_NAME]"
type input "[EMAIL_ADDRESS][DOMAIN_NAME]"
click at [551, 480] on div "Sign in" at bounding box center [577, 474] width 329 height 15
